Goal: Task Accomplishment & Management: Manage account settings

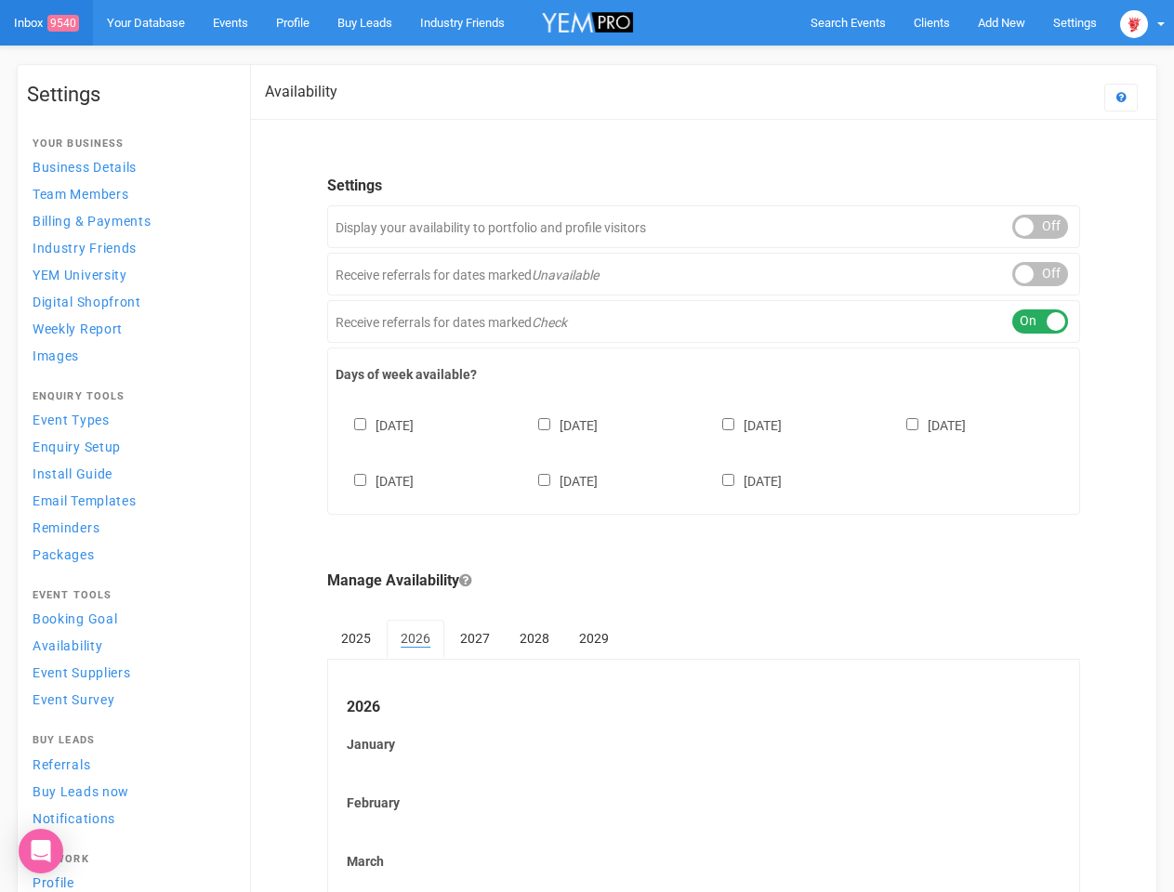
click at [586, 446] on div "[DATE] [DATE] [DATE] [DATE] [DATE] [DATE] [DATE]" at bounding box center [703, 444] width 736 height 112
click at [848, 22] on span "Search Events" at bounding box center [847, 23] width 75 height 14
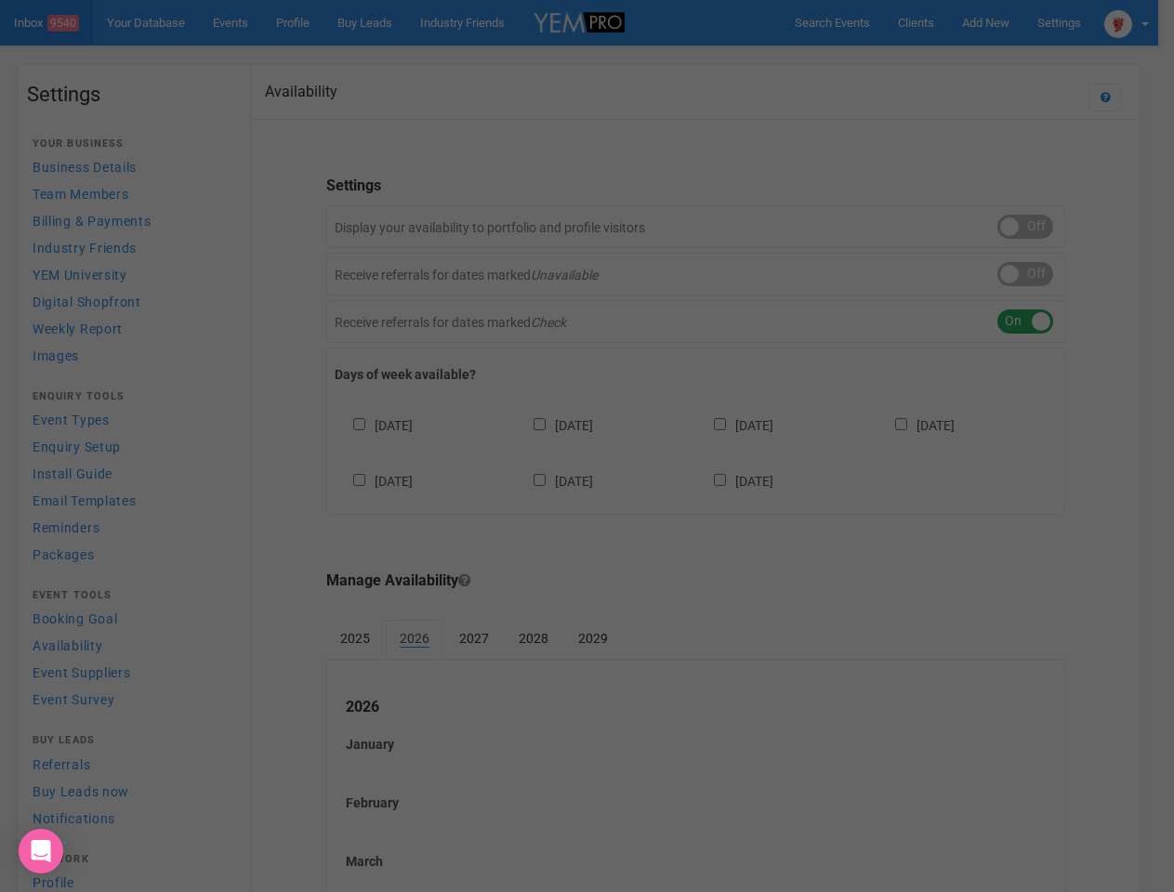
click at [1001, 22] on div at bounding box center [587, 446] width 1174 height 892
click at [958, 59] on div at bounding box center [587, 446] width 1174 height 892
click at [1142, 22] on div at bounding box center [587, 446] width 1174 height 892
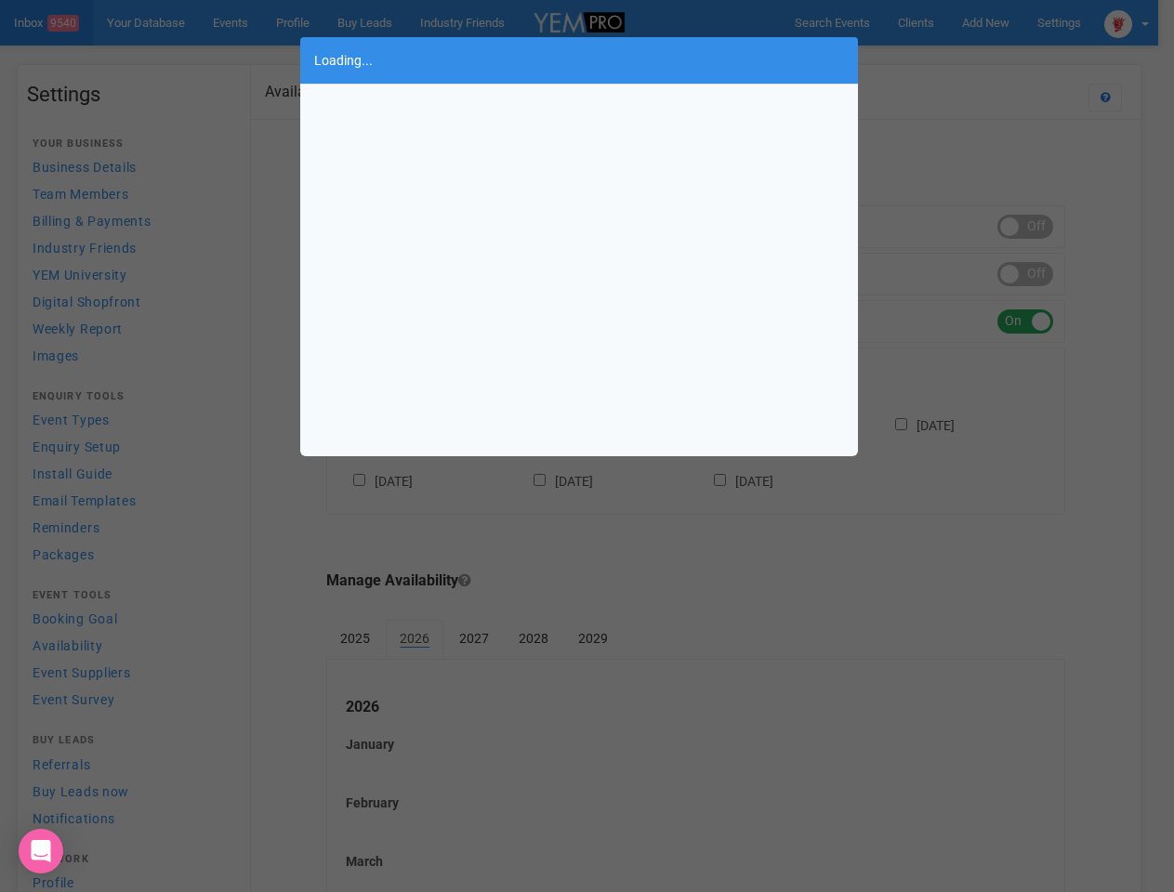
click at [1040, 227] on div "Loading..." at bounding box center [587, 446] width 1174 height 892
click at [1040, 274] on div "Loading..." at bounding box center [587, 446] width 1174 height 892
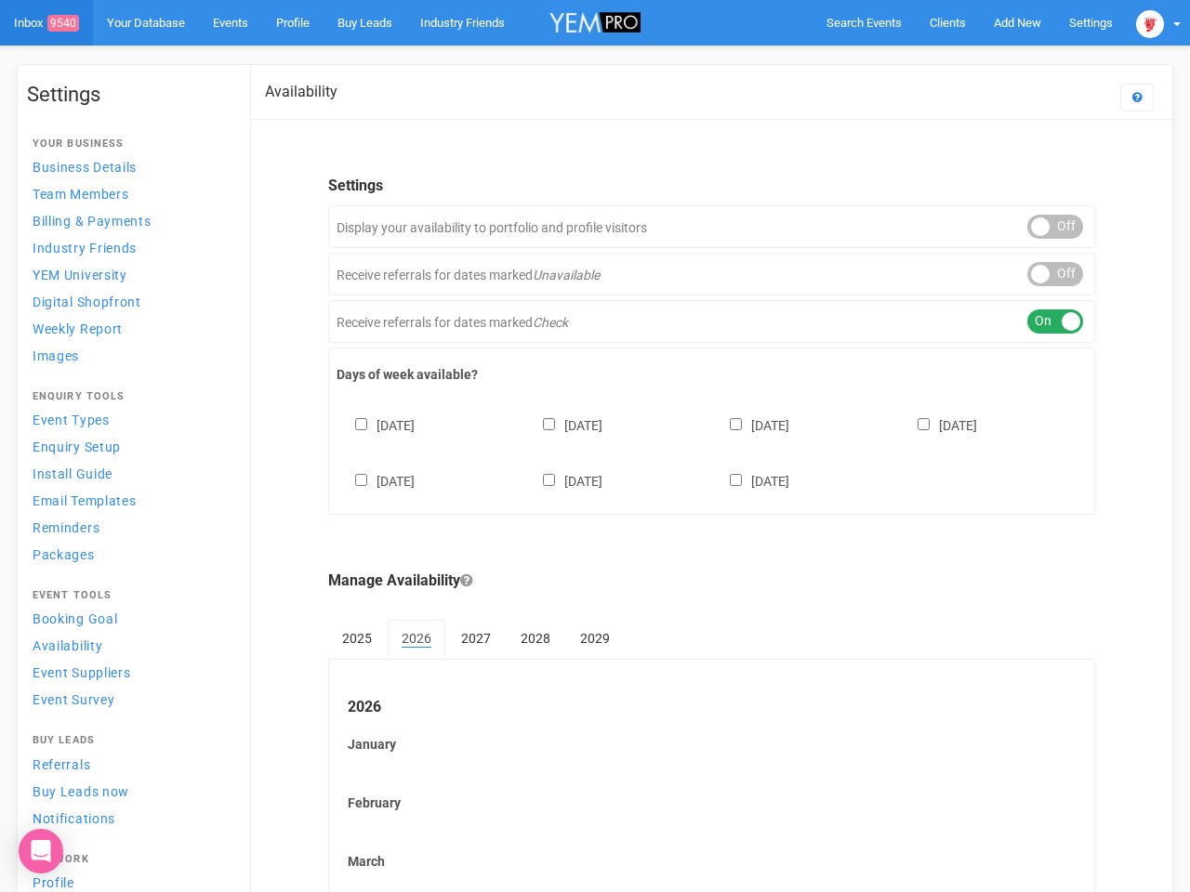
click at [1040, 322] on div "ON OFF" at bounding box center [1055, 321] width 56 height 24
click at [704, 451] on div "[DATE] [DATE] [DATE] [DATE] [DATE] [DATE] [DATE]" at bounding box center [711, 444] width 750 height 112
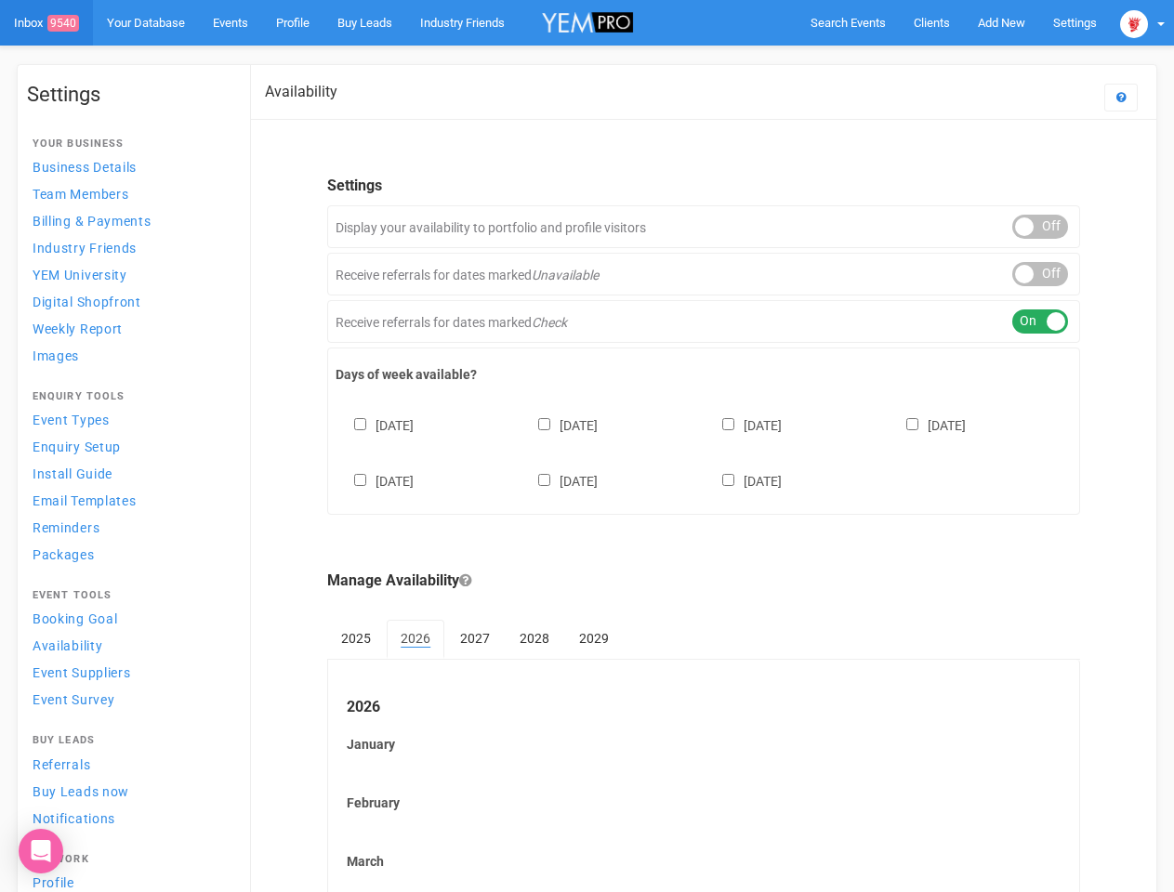
click at [586, 446] on div "[DATE] [DATE] [DATE] [DATE] [DATE] [DATE] [DATE]" at bounding box center [703, 444] width 736 height 112
click at [848, 22] on span "Search Events" at bounding box center [847, 23] width 75 height 14
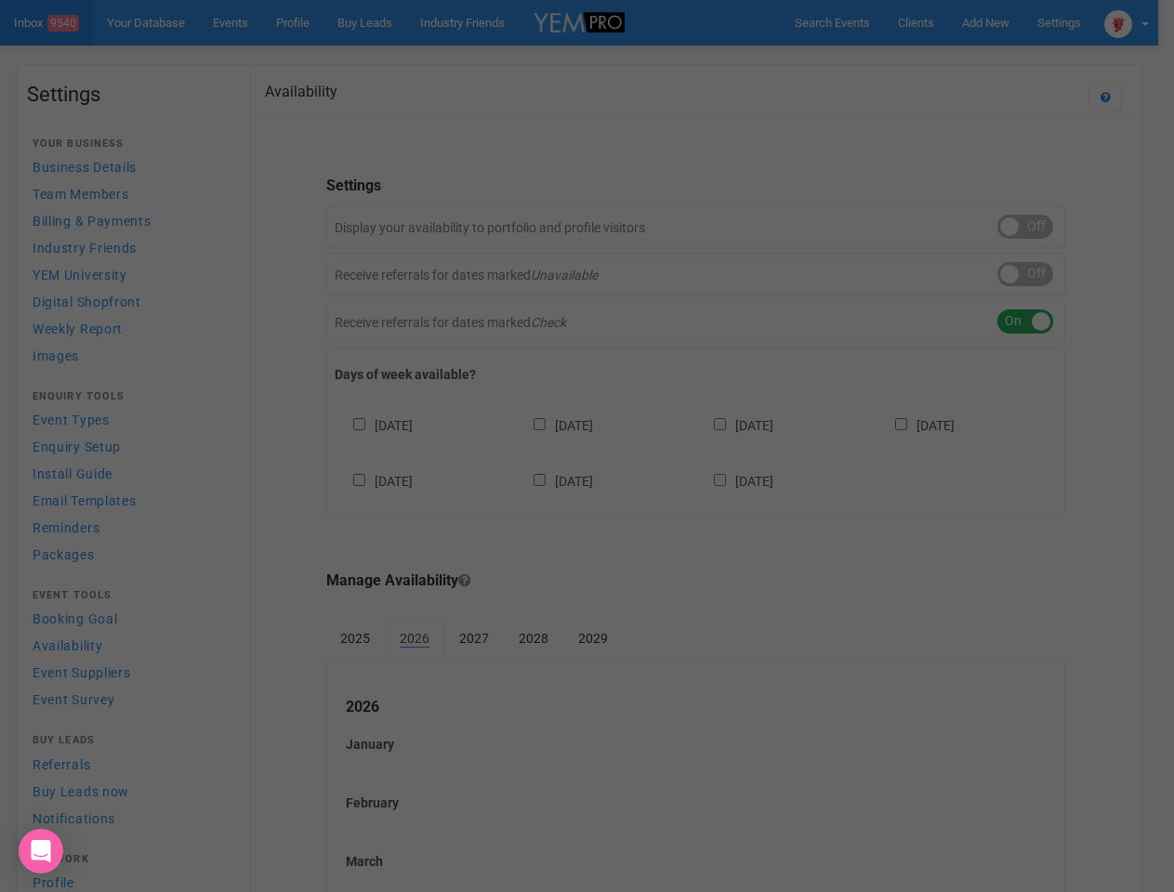
click at [1142, 22] on div at bounding box center [587, 446] width 1174 height 892
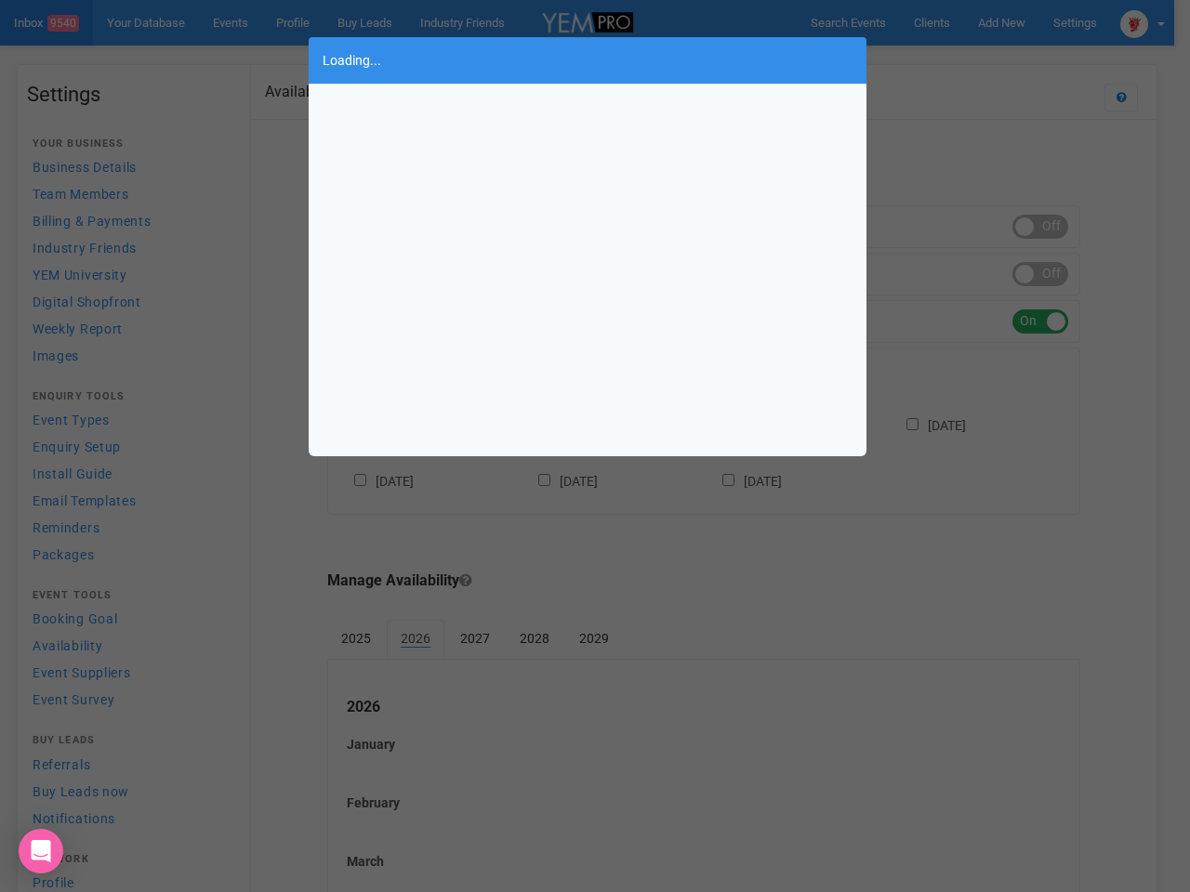
click at [1040, 227] on div "Loading..." at bounding box center [595, 446] width 1190 height 892
click at [1040, 274] on div "Loading..." at bounding box center [595, 446] width 1190 height 892
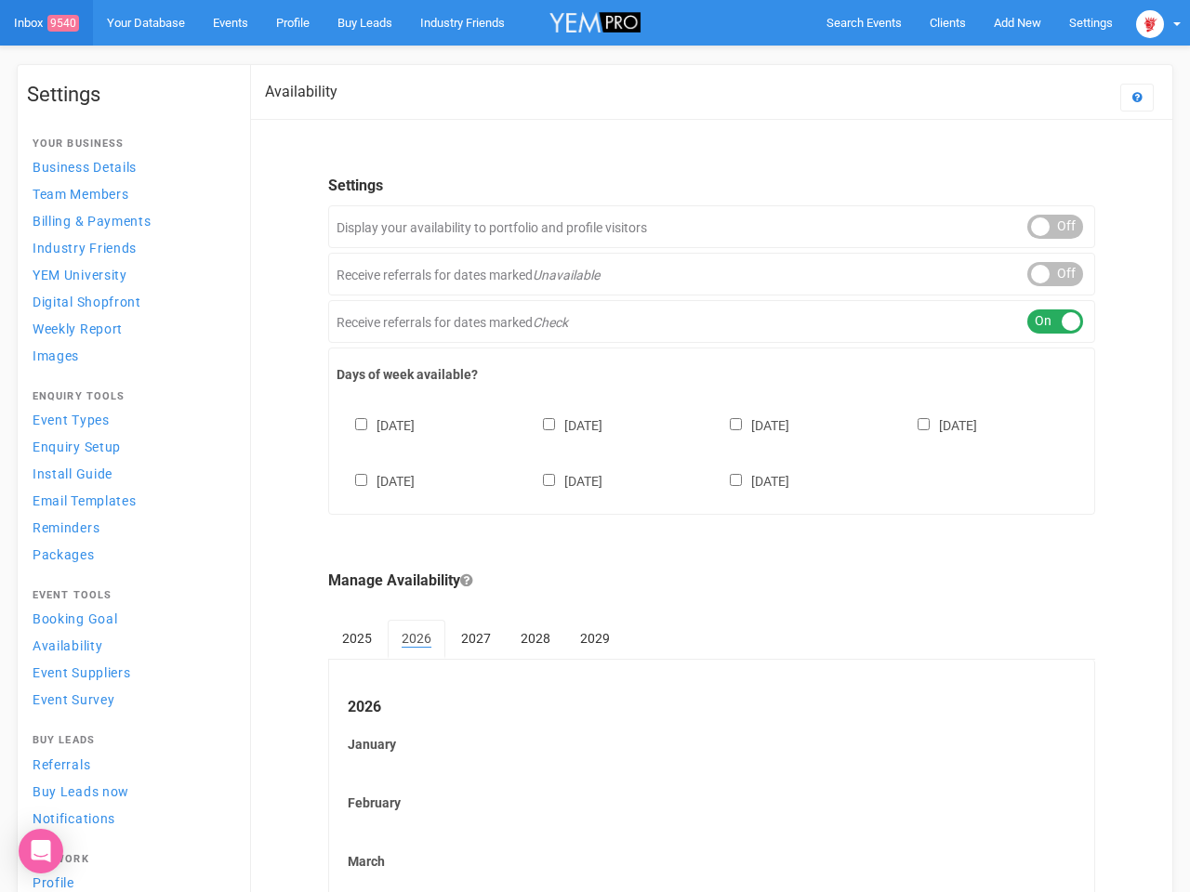
click at [1040, 322] on div "ON OFF" at bounding box center [1055, 321] width 56 height 24
click at [704, 451] on div "[DATE] [DATE] [DATE] [DATE] [DATE] [DATE] [DATE]" at bounding box center [711, 444] width 750 height 112
